Goal: Information Seeking & Learning: Learn about a topic

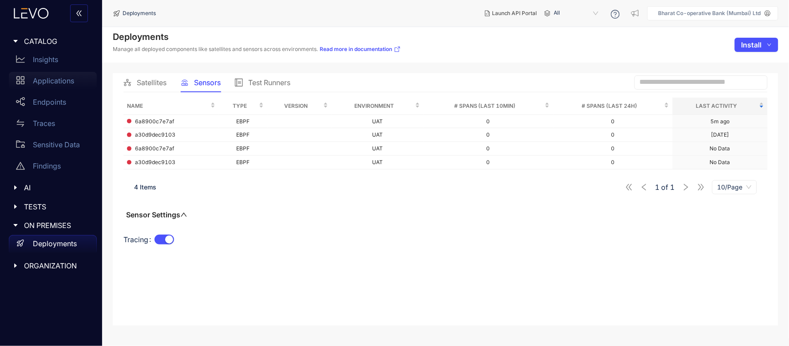
click at [55, 82] on p "Applications" at bounding box center [53, 81] width 41 height 8
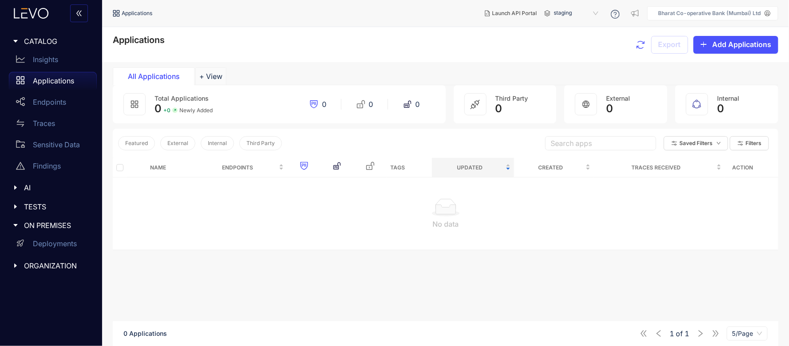
click at [554, 8] on span "staging" at bounding box center [577, 13] width 46 height 14
click at [576, 14] on span "staging" at bounding box center [577, 13] width 46 height 14
click at [570, 28] on div "production" at bounding box center [581, 28] width 46 height 10
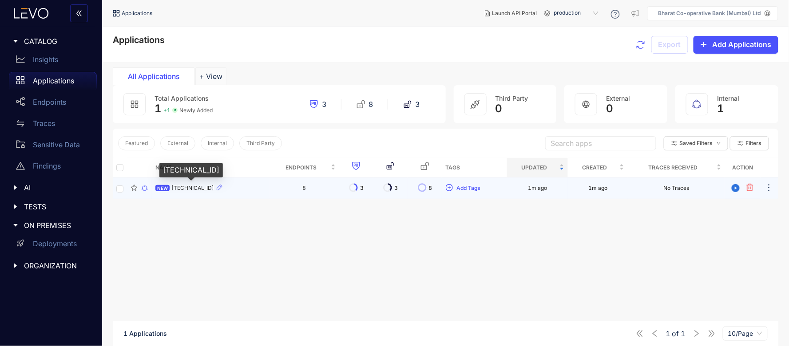
click at [187, 188] on span "172.16.2.64:41792" at bounding box center [192, 188] width 43 height 6
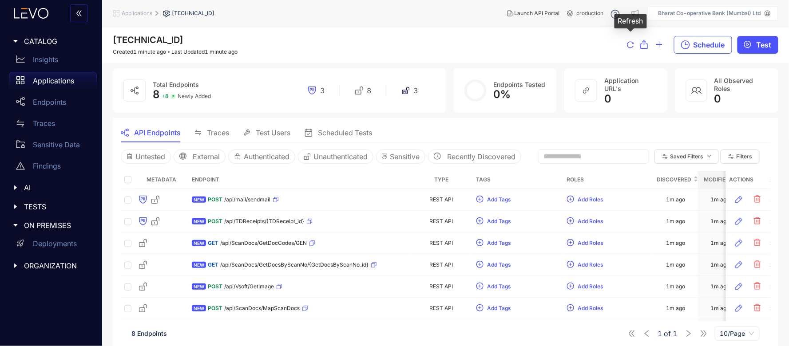
click at [629, 47] on icon "reload" at bounding box center [630, 44] width 7 height 7
click at [45, 63] on p "Insights" at bounding box center [45, 60] width 25 height 8
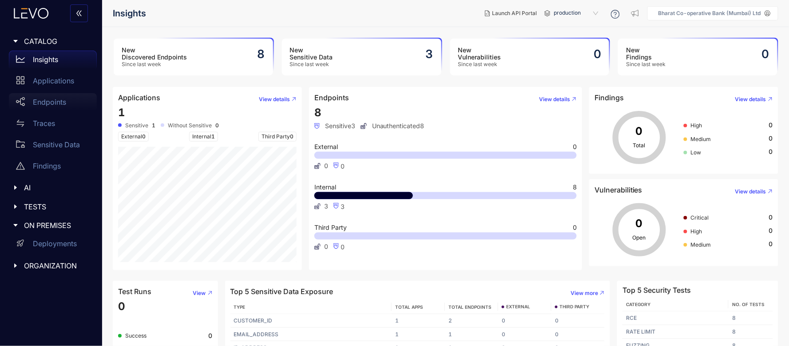
click at [43, 102] on p "Endpoints" at bounding box center [49, 102] width 33 height 8
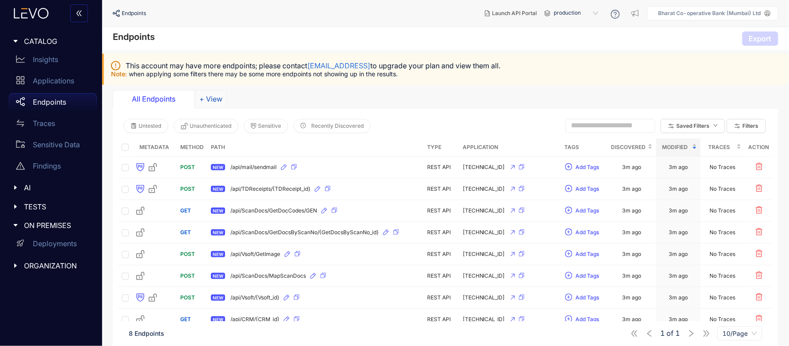
click at [209, 98] on button "+ View" at bounding box center [210, 99] width 31 height 18
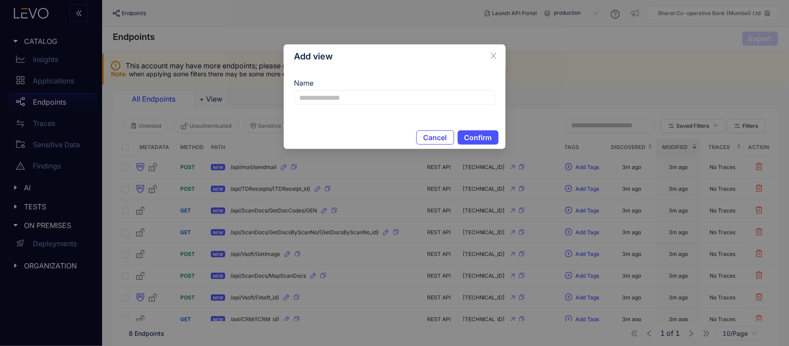
click at [429, 134] on span "Cancel" at bounding box center [436, 138] width 24 height 8
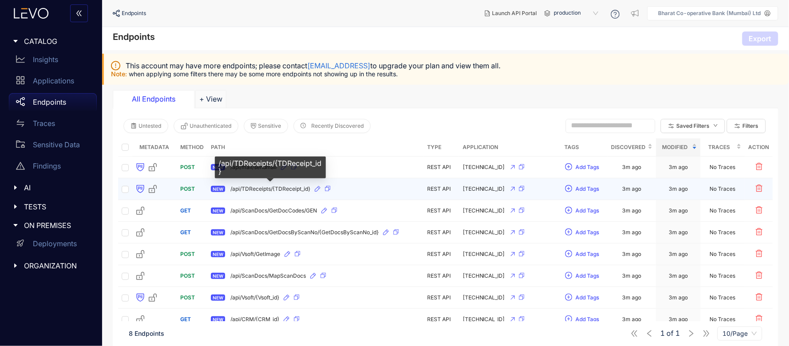
scroll to position [25, 0]
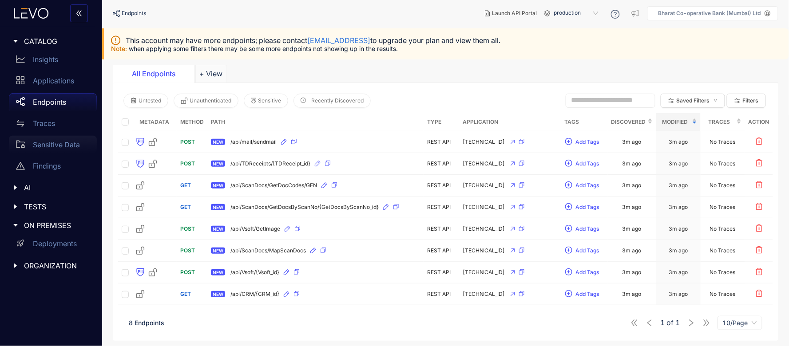
click at [50, 145] on p "Sensitive Data" at bounding box center [56, 145] width 47 height 8
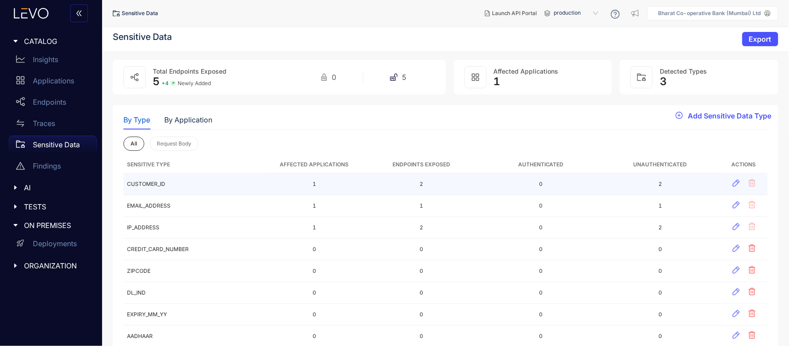
click at [158, 183] on td "CUSTOMER_ID" at bounding box center [194, 185] width 143 height 22
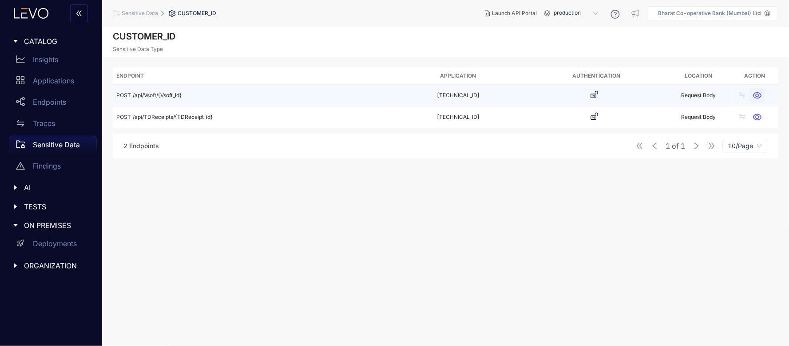
click at [759, 95] on icon "button" at bounding box center [758, 95] width 8 height 7
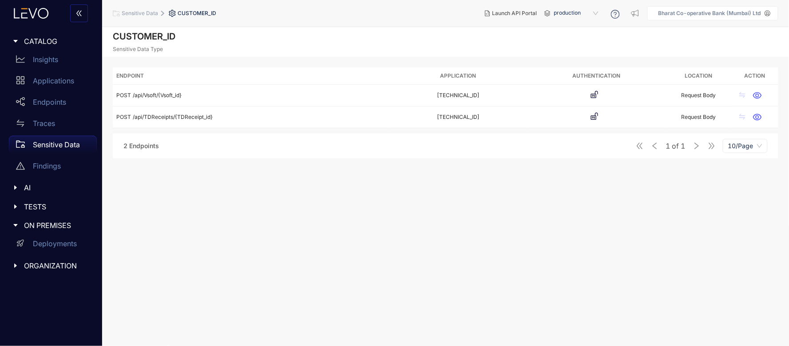
click at [48, 139] on div "Sensitive Data" at bounding box center [53, 145] width 88 height 18
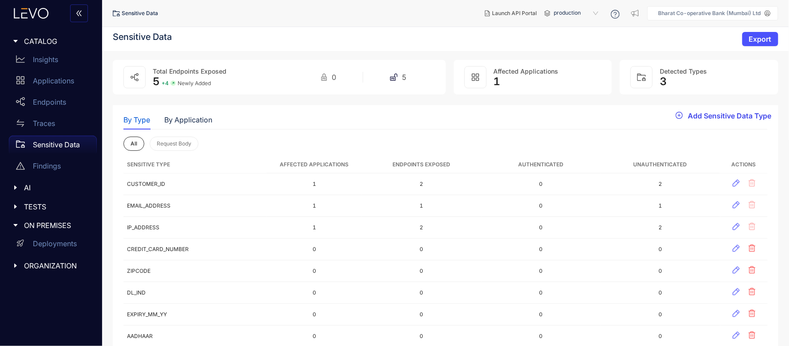
click at [707, 116] on span "Add Sensitive Data Type" at bounding box center [729, 116] width 83 height 8
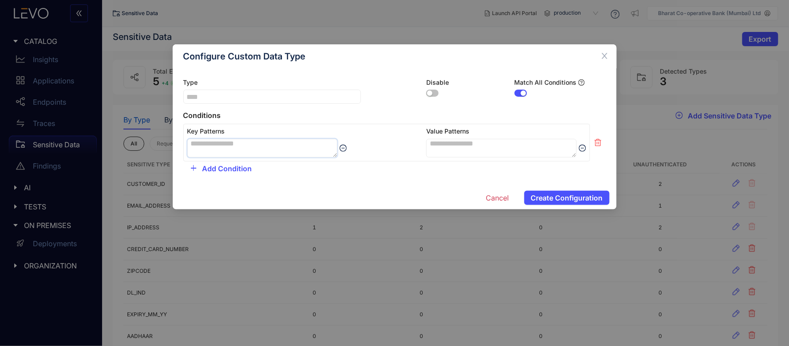
click at [242, 152] on textarea at bounding box center [262, 148] width 150 height 19
click at [605, 58] on icon "close" at bounding box center [605, 56] width 8 height 8
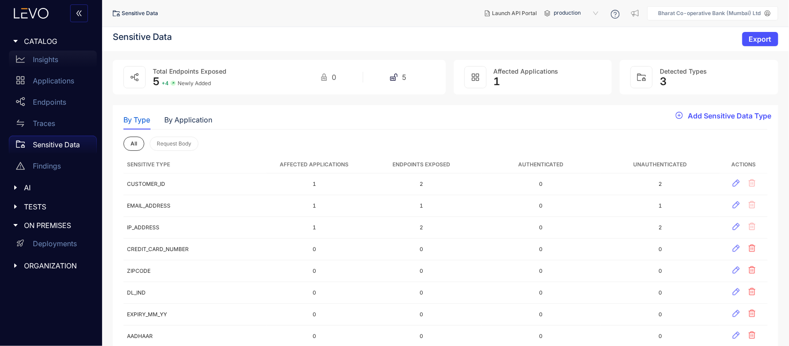
click at [40, 57] on p "Insights" at bounding box center [45, 60] width 25 height 8
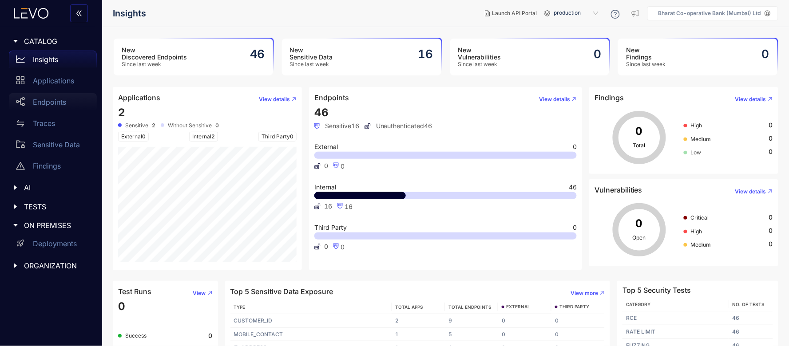
click at [52, 100] on p "Endpoints" at bounding box center [49, 102] width 33 height 8
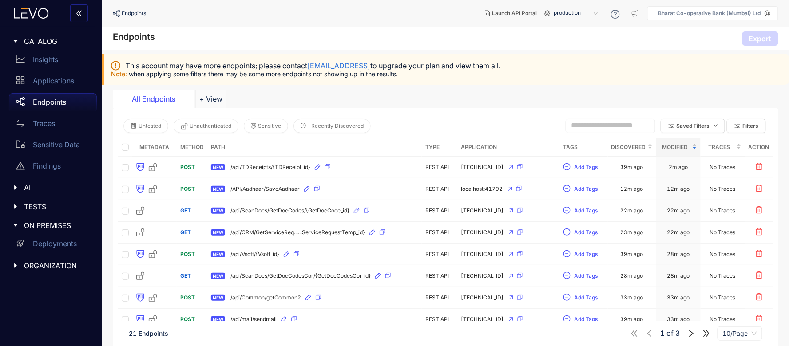
click at [21, 16] on polygon at bounding box center [24, 15] width 7 height 6
click at [38, 63] on p "Insights" at bounding box center [45, 60] width 25 height 8
click at [49, 60] on p "Insights" at bounding box center [45, 60] width 25 height 8
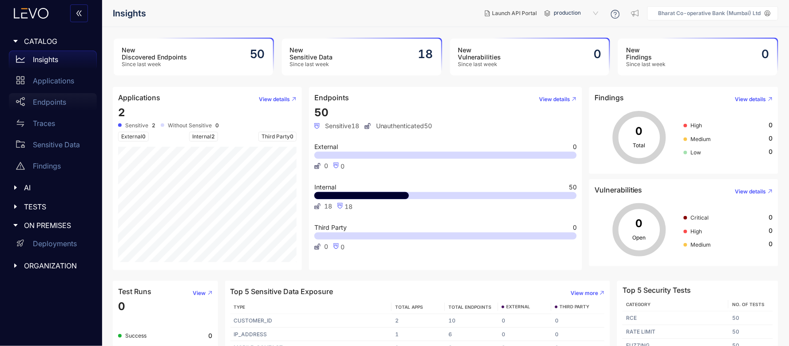
click at [55, 103] on p "Endpoints" at bounding box center [49, 102] width 33 height 8
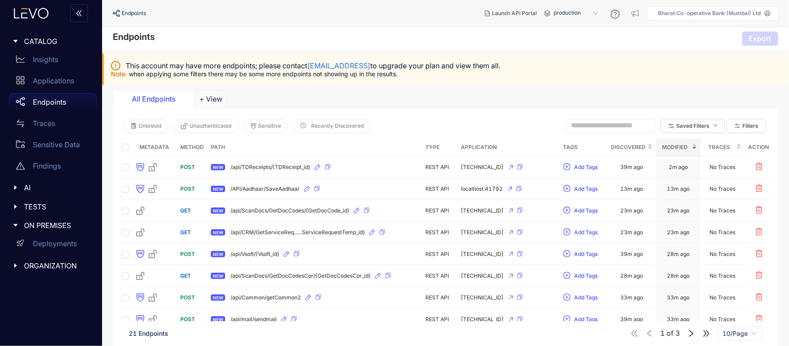
click at [481, 147] on th "Application" at bounding box center [508, 148] width 102 height 18
drag, startPoint x: 214, startPoint y: 65, endPoint x: 253, endPoint y: 64, distance: 39.5
click at [253, 64] on span "This account may have more endpoints; please contact support@levo.ai to upgrade…" at bounding box center [313, 66] width 375 height 8
click at [408, 82] on div "This account may have more endpoints; please contact support@levo.ai to upgrade…" at bounding box center [445, 69] width 687 height 31
click at [43, 120] on p "Traces" at bounding box center [44, 123] width 22 height 8
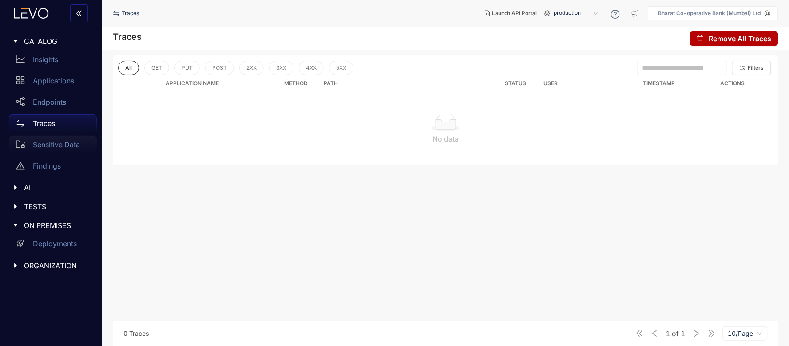
click at [51, 143] on p "Sensitive Data" at bounding box center [56, 145] width 47 height 8
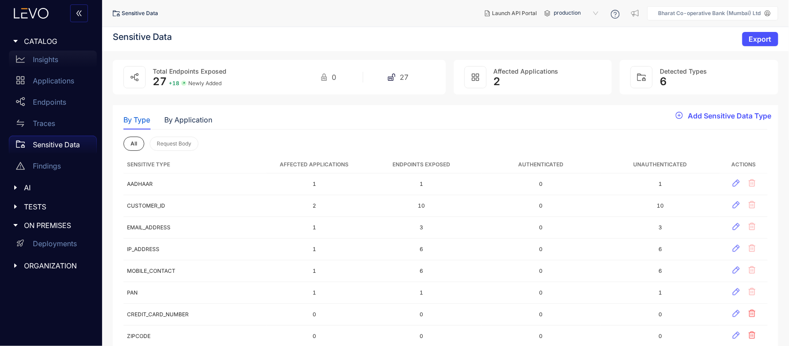
click at [47, 57] on p "Insights" at bounding box center [45, 60] width 25 height 8
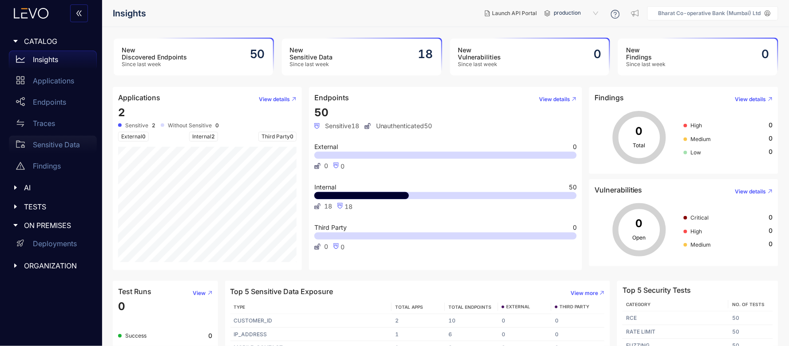
click at [53, 138] on div "Sensitive Data" at bounding box center [53, 145] width 88 height 18
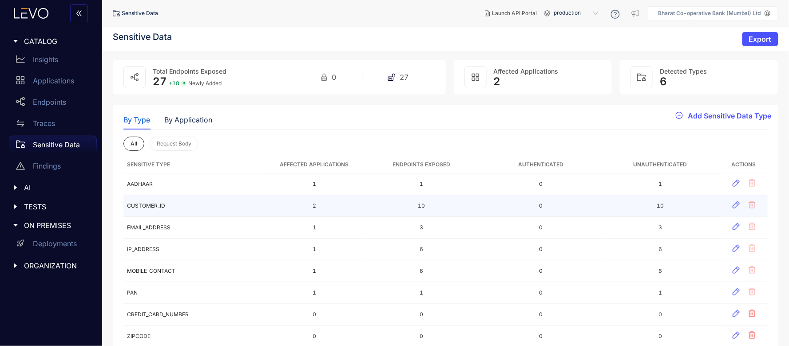
click at [695, 195] on td "10" at bounding box center [660, 206] width 119 height 22
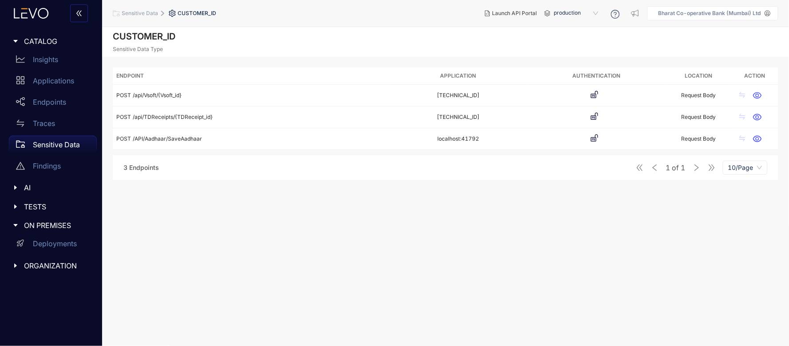
click at [81, 141] on div "Sensitive Data" at bounding box center [53, 145] width 88 height 18
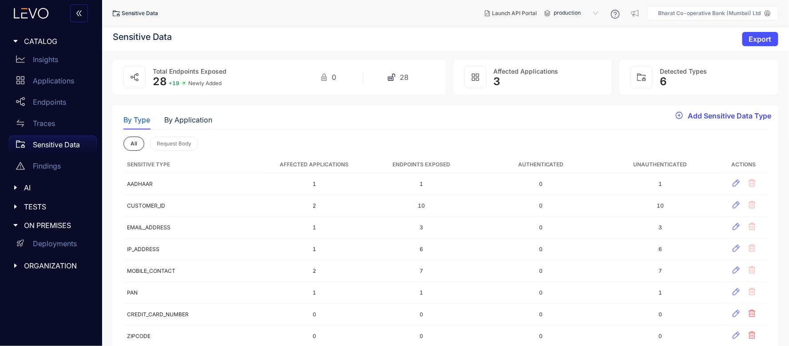
click at [681, 114] on icon "plus-circle" at bounding box center [679, 115] width 7 height 7
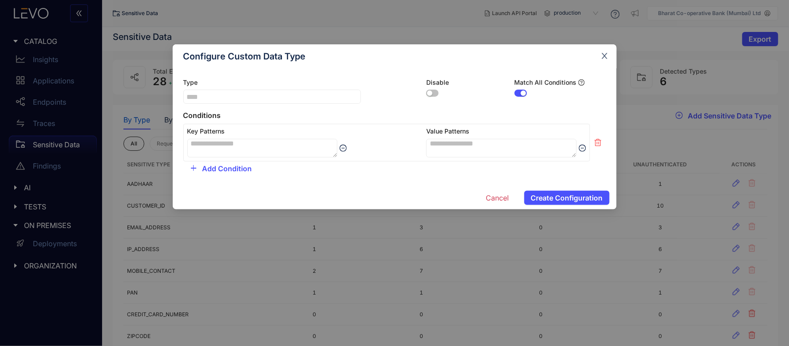
click at [607, 60] on icon "close" at bounding box center [605, 56] width 8 height 8
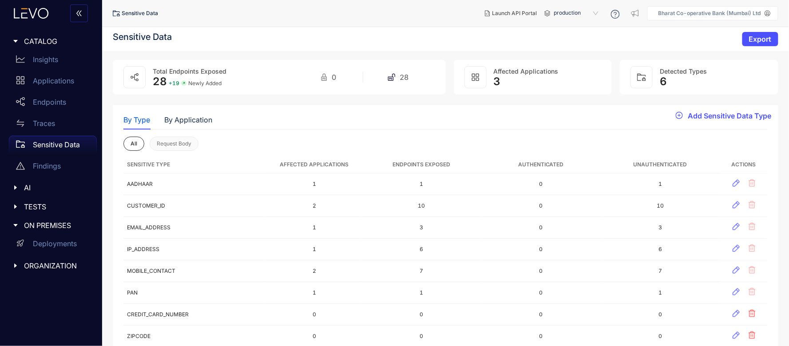
click at [183, 145] on span "Request Body" at bounding box center [174, 144] width 35 height 6
click at [182, 143] on span "Request Body" at bounding box center [174, 144] width 35 height 6
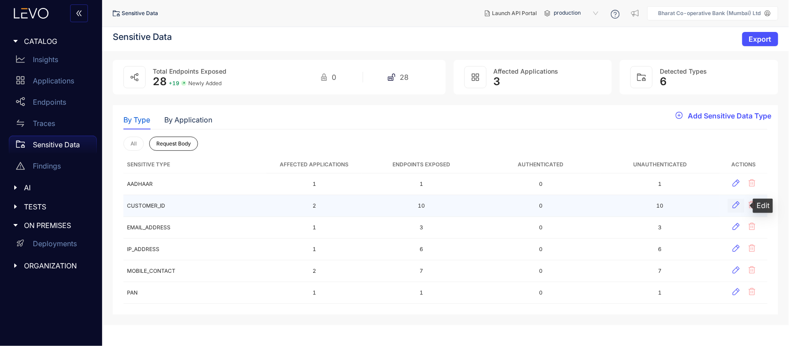
click at [735, 205] on icon "button" at bounding box center [736, 205] width 9 height 9
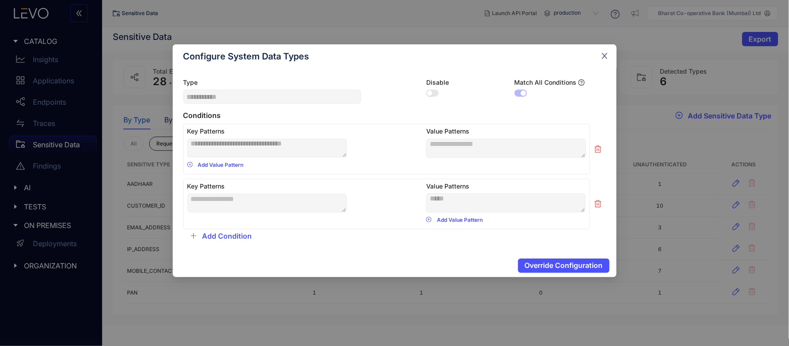
click at [607, 58] on icon "close" at bounding box center [605, 56] width 6 height 6
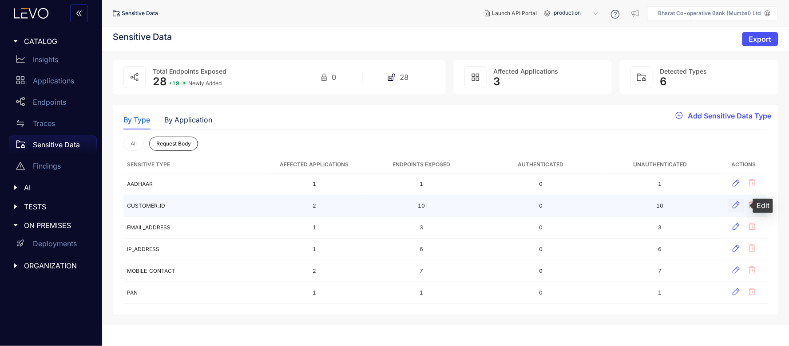
click at [735, 204] on icon "button" at bounding box center [736, 205] width 7 height 7
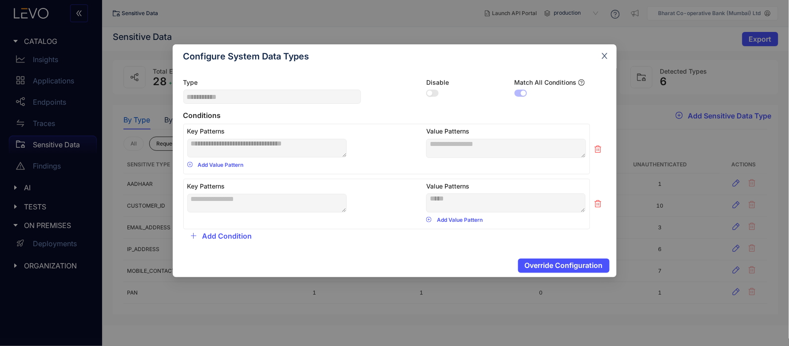
click at [605, 56] on icon "close" at bounding box center [605, 56] width 8 height 8
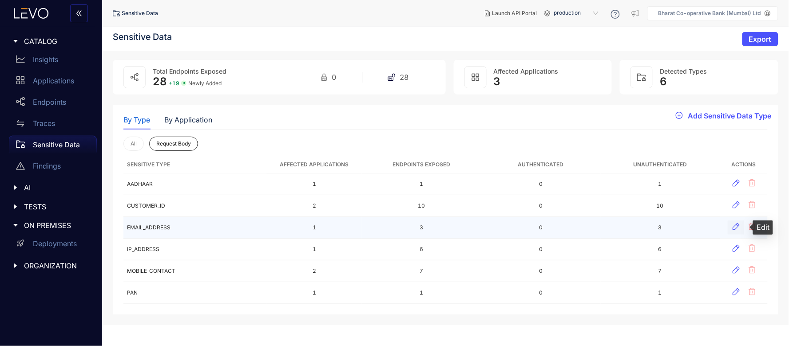
click at [739, 224] on icon "button" at bounding box center [736, 226] width 7 height 7
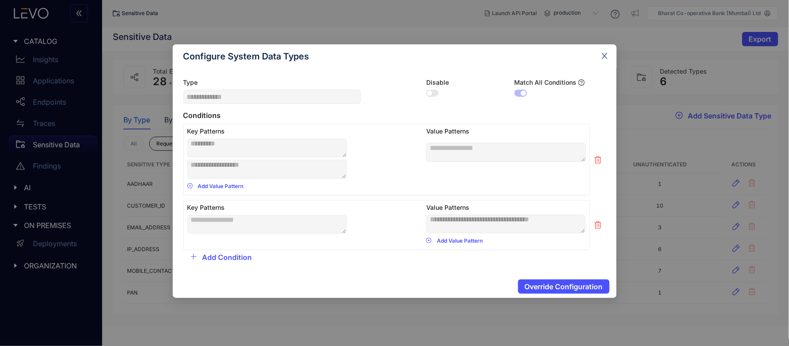
click at [606, 58] on icon "close" at bounding box center [605, 56] width 6 height 6
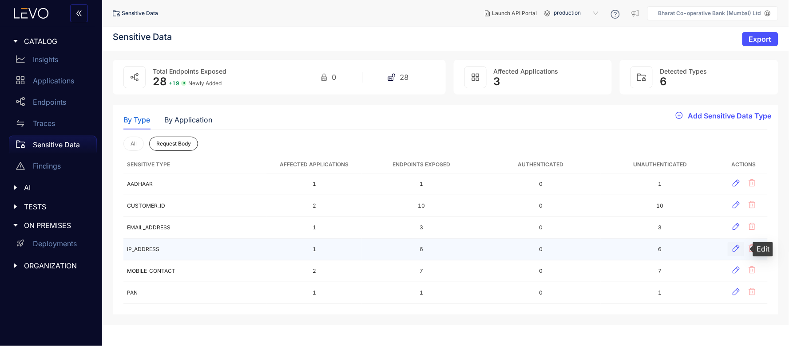
click at [735, 249] on icon "button" at bounding box center [736, 248] width 9 height 9
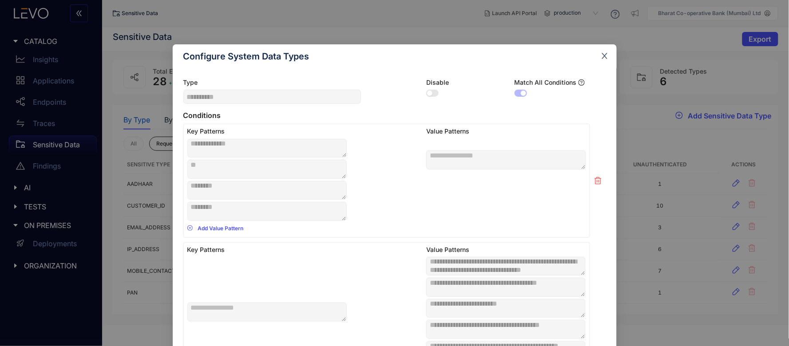
click at [604, 56] on icon "close" at bounding box center [605, 56] width 6 height 6
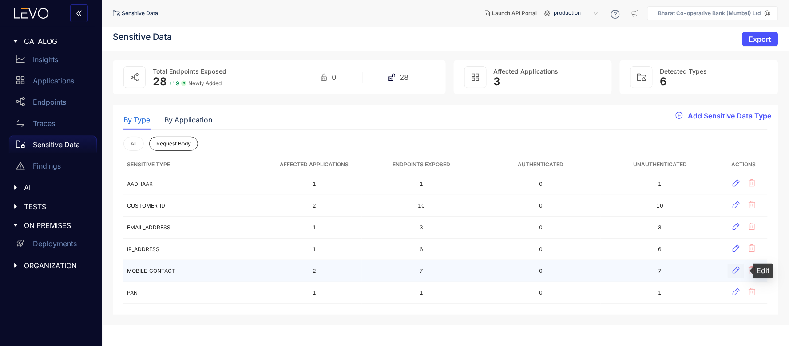
click at [738, 270] on icon "button" at bounding box center [736, 270] width 9 height 9
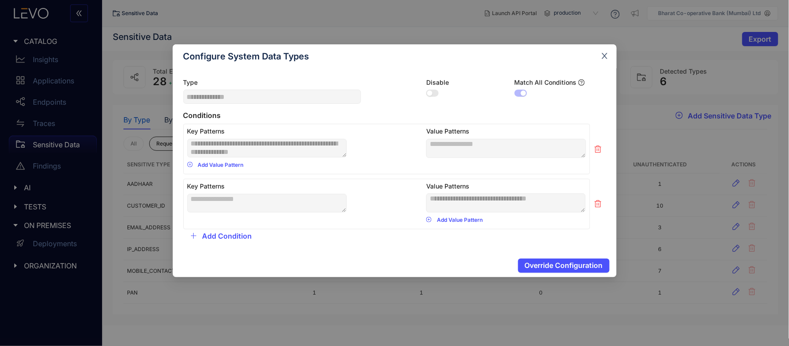
click at [607, 57] on icon "close" at bounding box center [605, 56] width 8 height 8
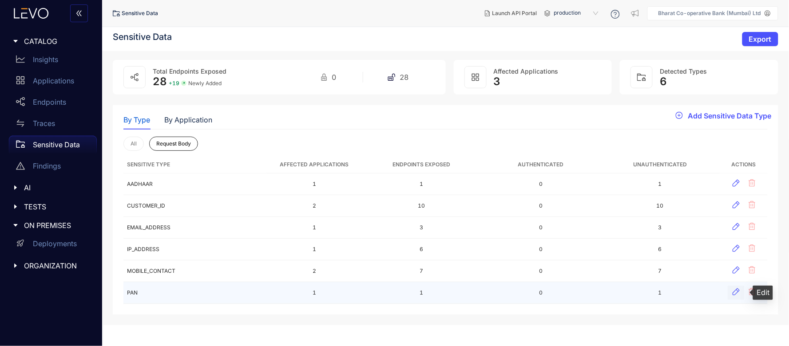
click at [738, 290] on icon "button" at bounding box center [736, 292] width 7 height 7
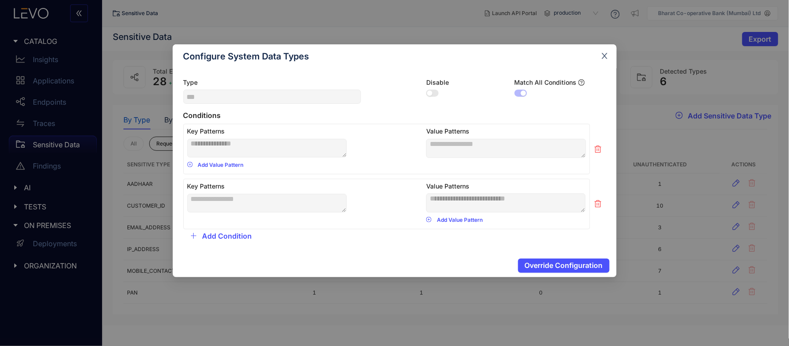
click at [604, 59] on icon "close" at bounding box center [605, 56] width 8 height 8
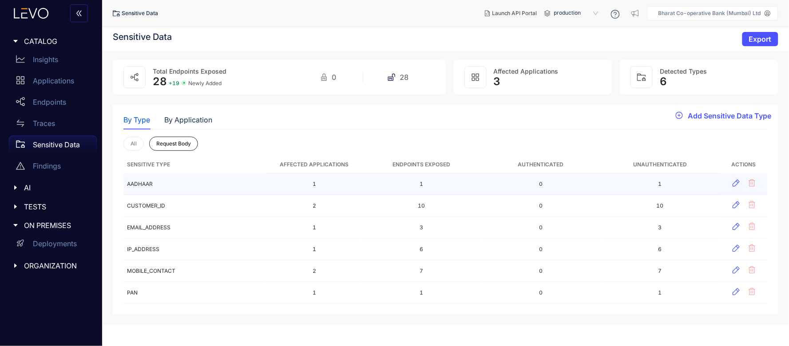
click at [139, 183] on td "AADHAAR" at bounding box center [194, 185] width 143 height 22
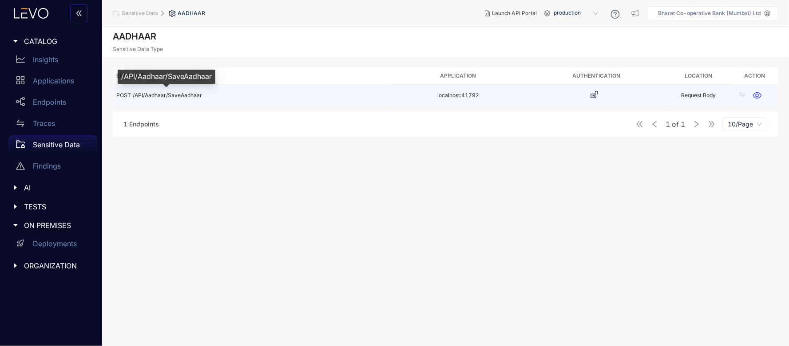
click at [189, 95] on span "/API/Aadhaar/SaveAadhaar" at bounding box center [167, 95] width 69 height 7
click at [447, 91] on td "localhost:41792" at bounding box center [458, 96] width 138 height 22
click at [166, 92] on span "/API/Aadhaar/SaveAadhaar" at bounding box center [167, 95] width 69 height 7
click at [193, 92] on span "/API/Aadhaar/SaveAadhaar" at bounding box center [167, 95] width 69 height 7
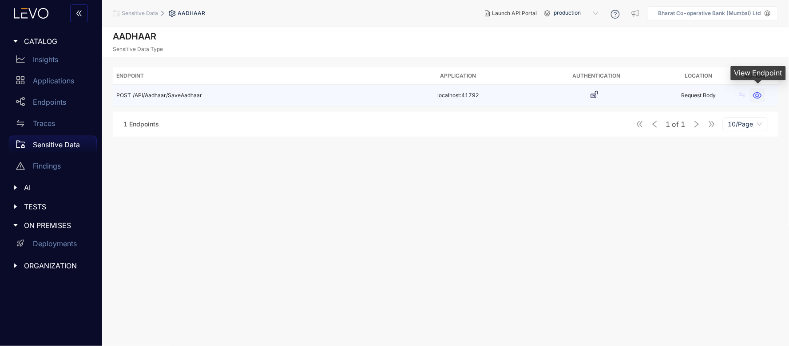
click at [759, 92] on icon "button" at bounding box center [758, 95] width 8 height 7
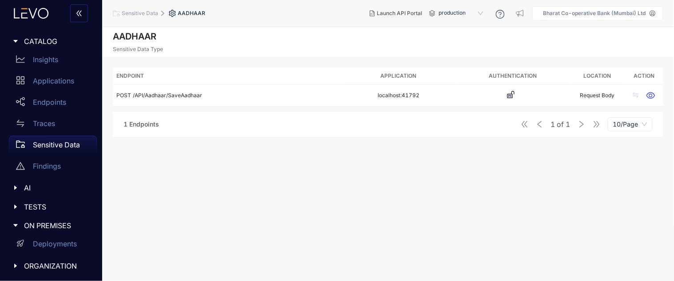
click at [637, 9] on aside "Bharat Co-operative Bank (Mumbai) Ltd" at bounding box center [597, 13] width 131 height 14
click at [654, 12] on icon at bounding box center [653, 14] width 6 height 6
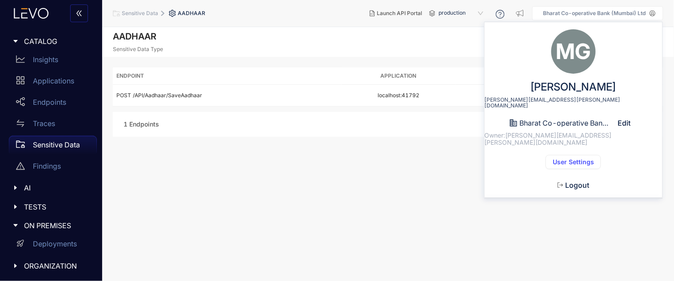
click at [585, 181] on span "Logout" at bounding box center [577, 185] width 24 height 8
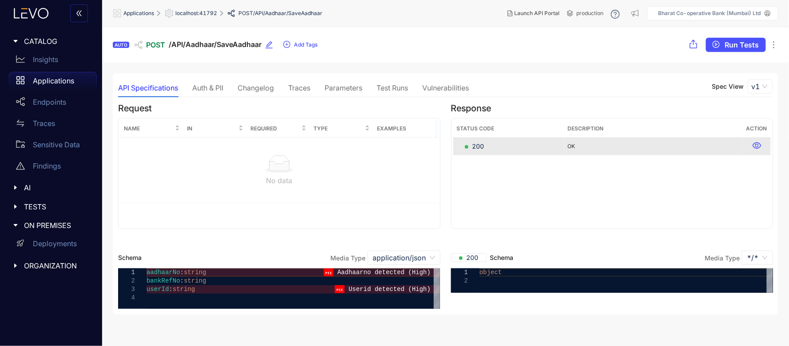
click at [214, 87] on div "Auth & PII" at bounding box center [207, 88] width 31 height 8
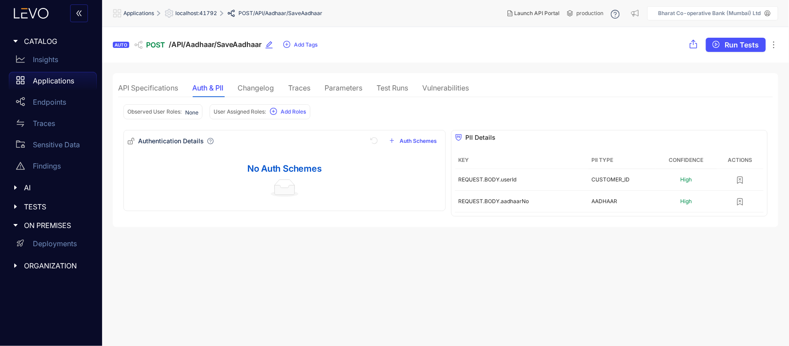
click at [258, 91] on div "Changelog" at bounding box center [256, 88] width 36 height 8
